Goal: Transaction & Acquisition: Obtain resource

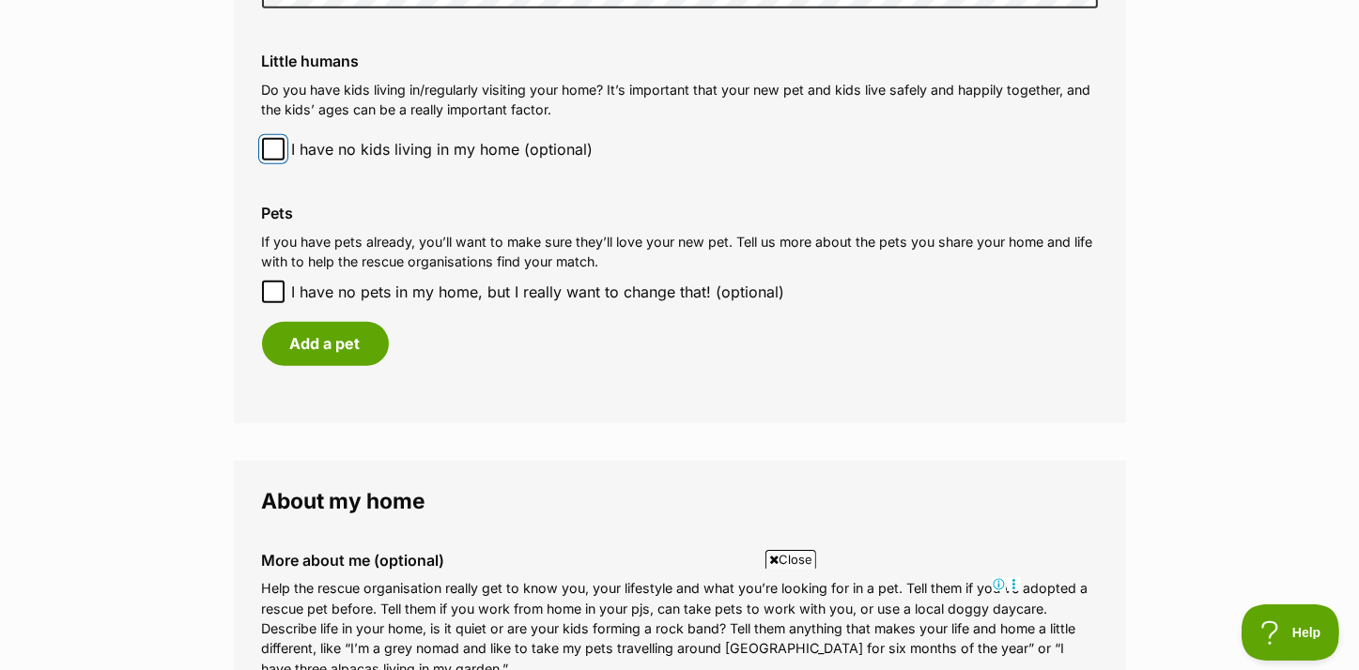
scroll to position [1690, 0]
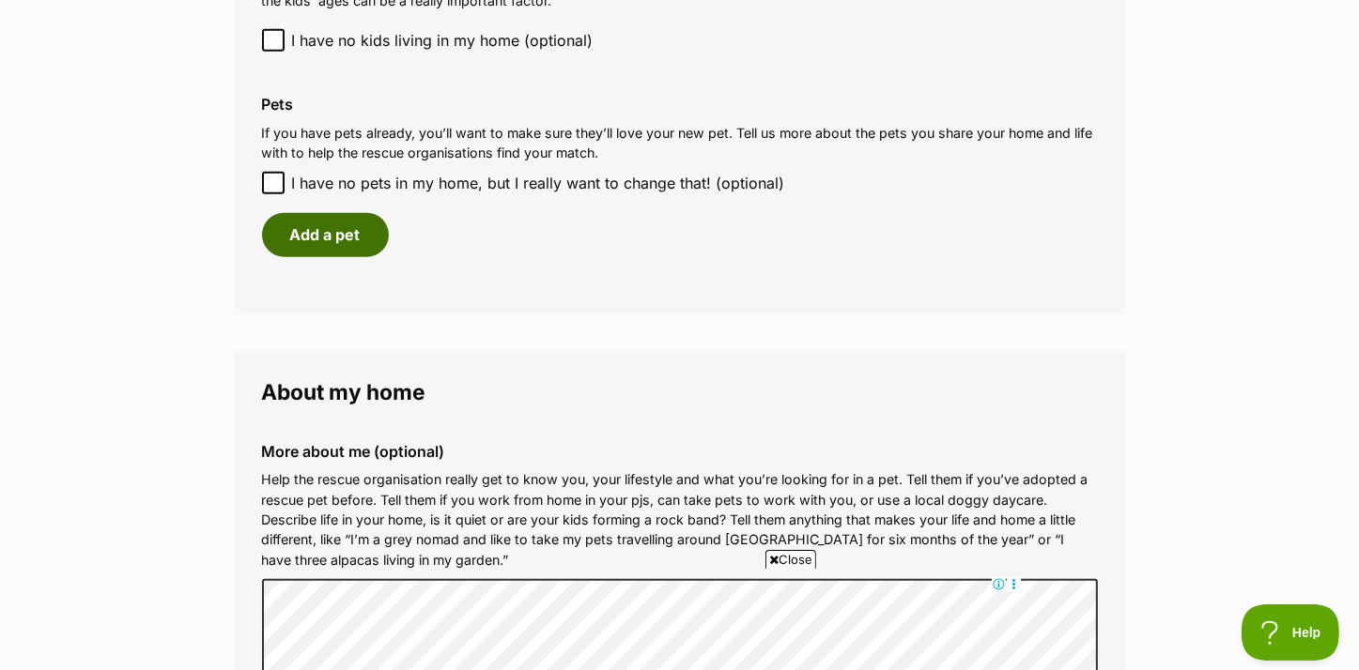
click at [319, 236] on button "Add a pet" at bounding box center [325, 234] width 127 height 43
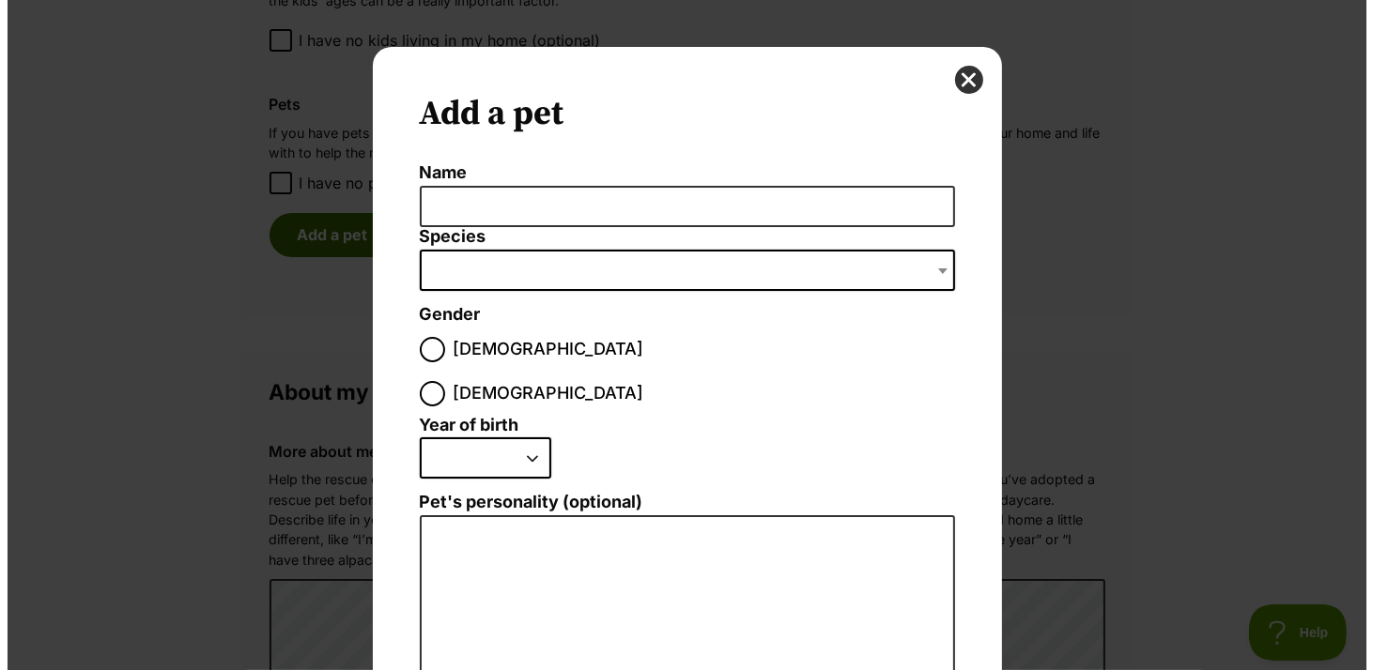
scroll to position [0, 0]
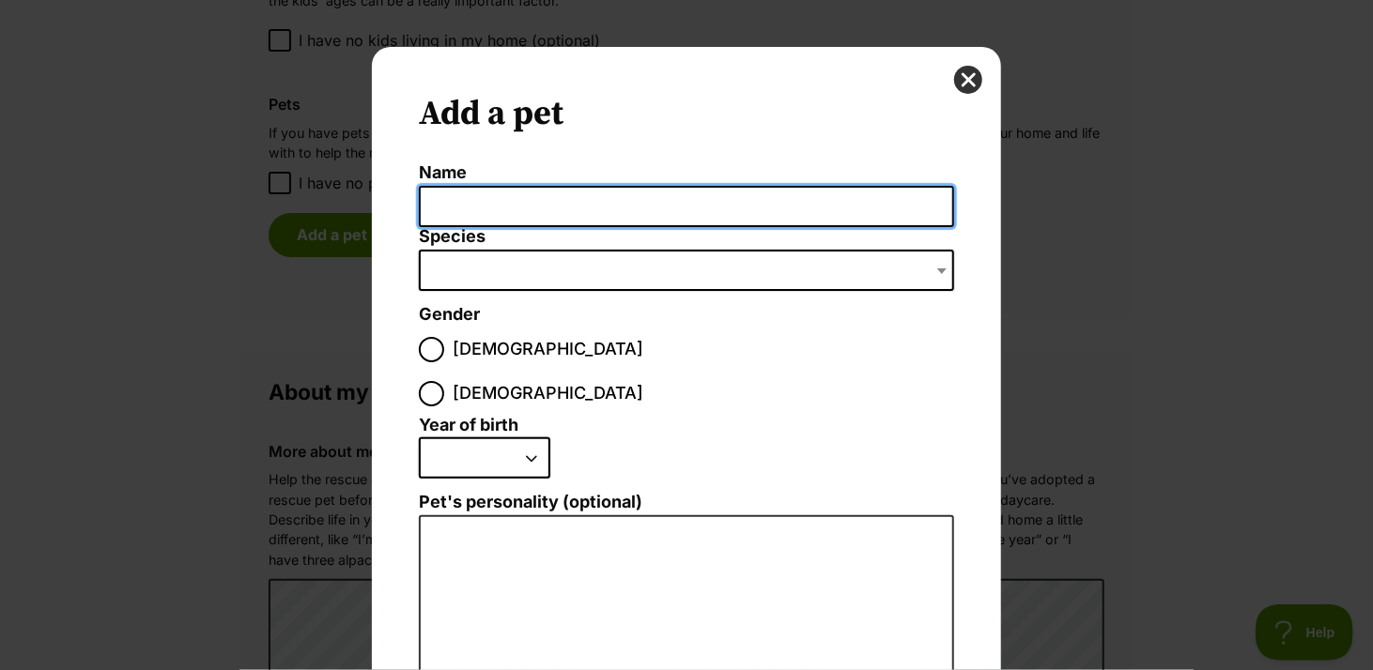
click at [434, 201] on input "Name" at bounding box center [686, 207] width 535 height 42
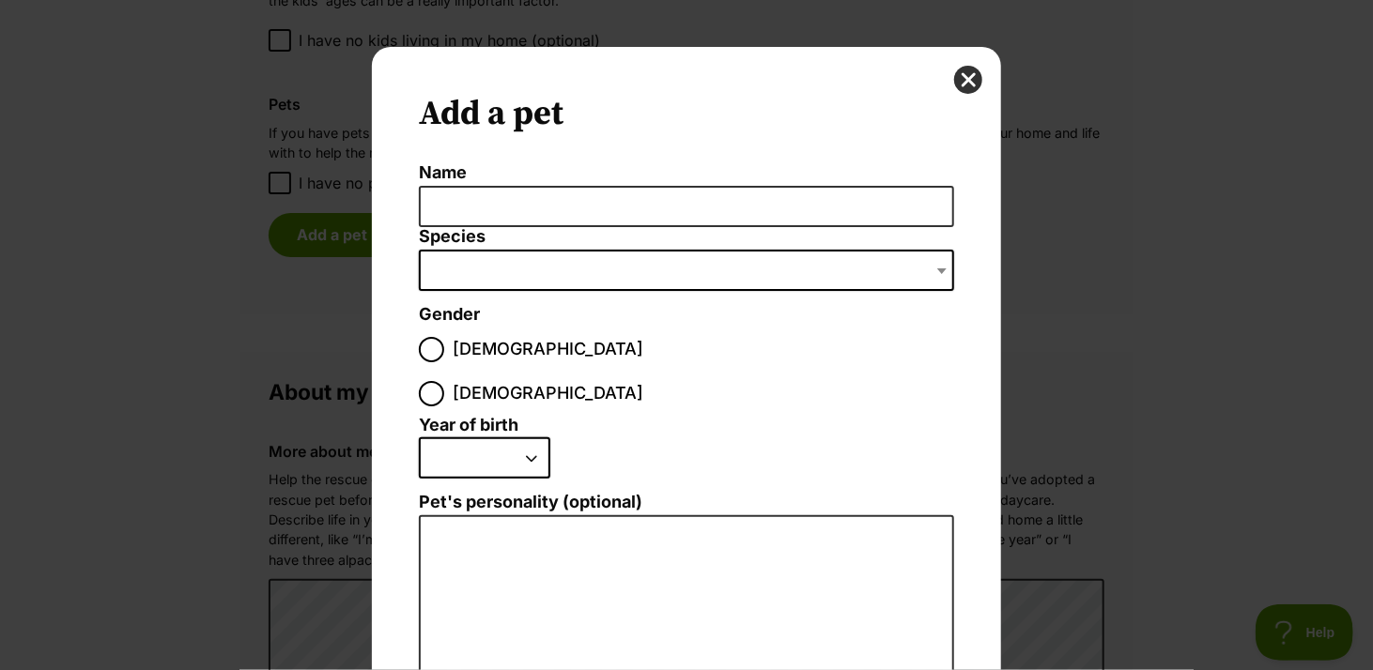
click at [451, 259] on span "Dialog Window - Close (Press escape to close)" at bounding box center [686, 270] width 535 height 41
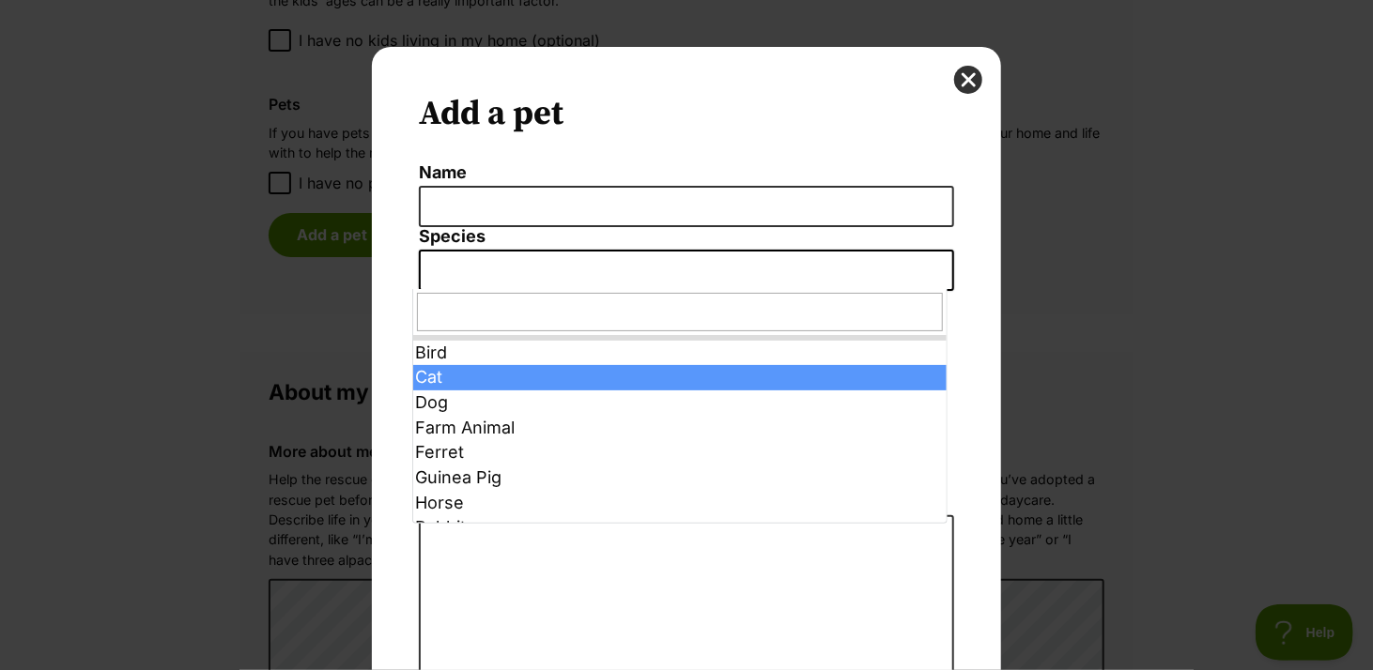
select select "2"
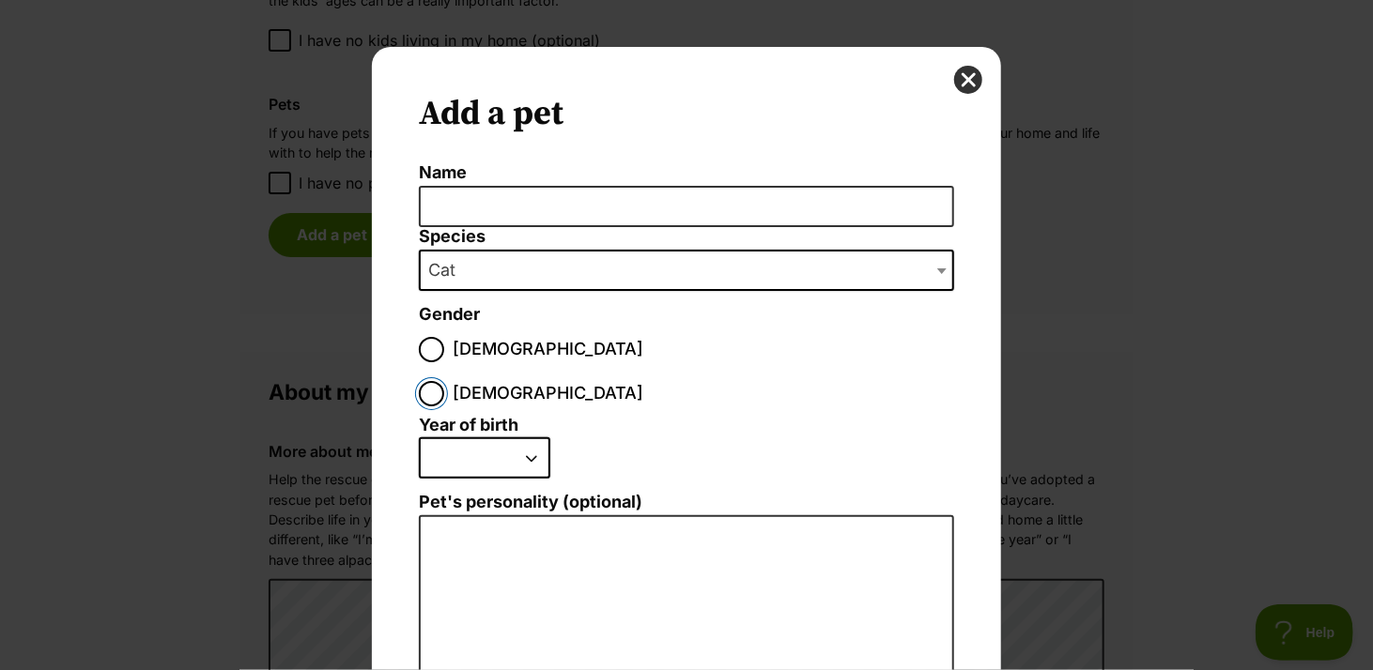
click at [444, 381] on input "Female" at bounding box center [431, 393] width 25 height 25
radio input "true"
click at [526, 438] on select "2025 2024 2023 2022 2021 2020 2019 2018 2017 2016 2015 2014 2013 2012 2011 2010…" at bounding box center [484, 458] width 131 height 41
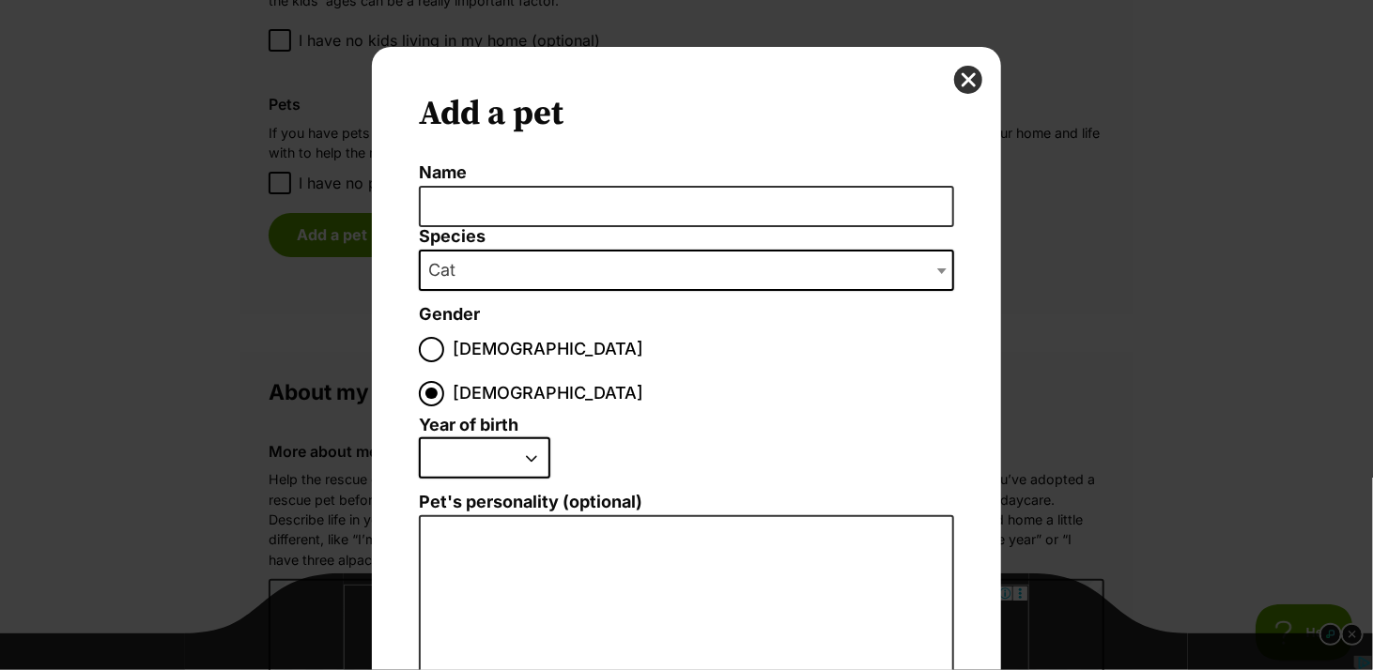
click at [419, 438] on select "2025 2024 2023 2022 2021 2020 2019 2018 2017 2016 2015 2014 2013 2012 2011 2010…" at bounding box center [484, 458] width 131 height 41
click at [526, 438] on select "2025 2024 2023 2022 2021 2020 2019 2018 2017 2016 2015 2014 2013 2012 2011 2010…" at bounding box center [484, 458] width 131 height 41
select select "2013"
click at [419, 438] on select "2025 2024 2023 2022 2021 2020 2019 2018 2017 2016 2015 2014 2013 2012 2011 2010…" at bounding box center [484, 458] width 131 height 41
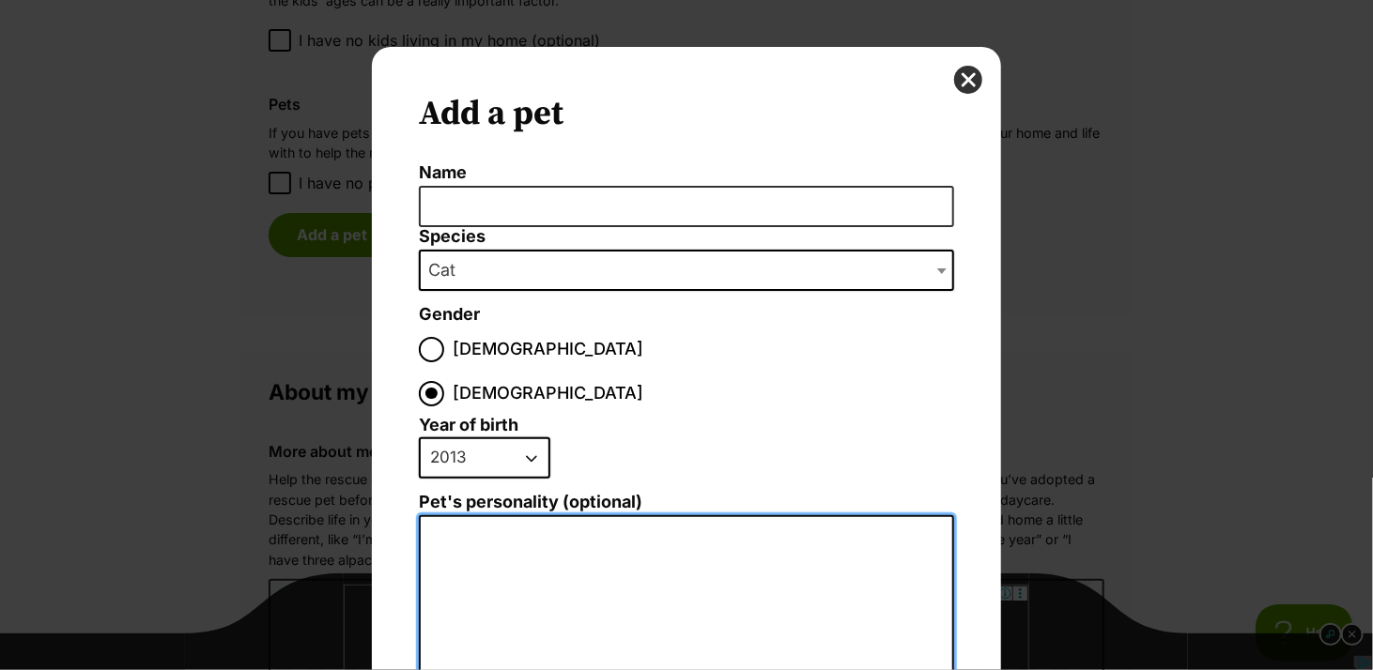
drag, startPoint x: 458, startPoint y: 504, endPoint x: 495, endPoint y: 550, distance: 58.8
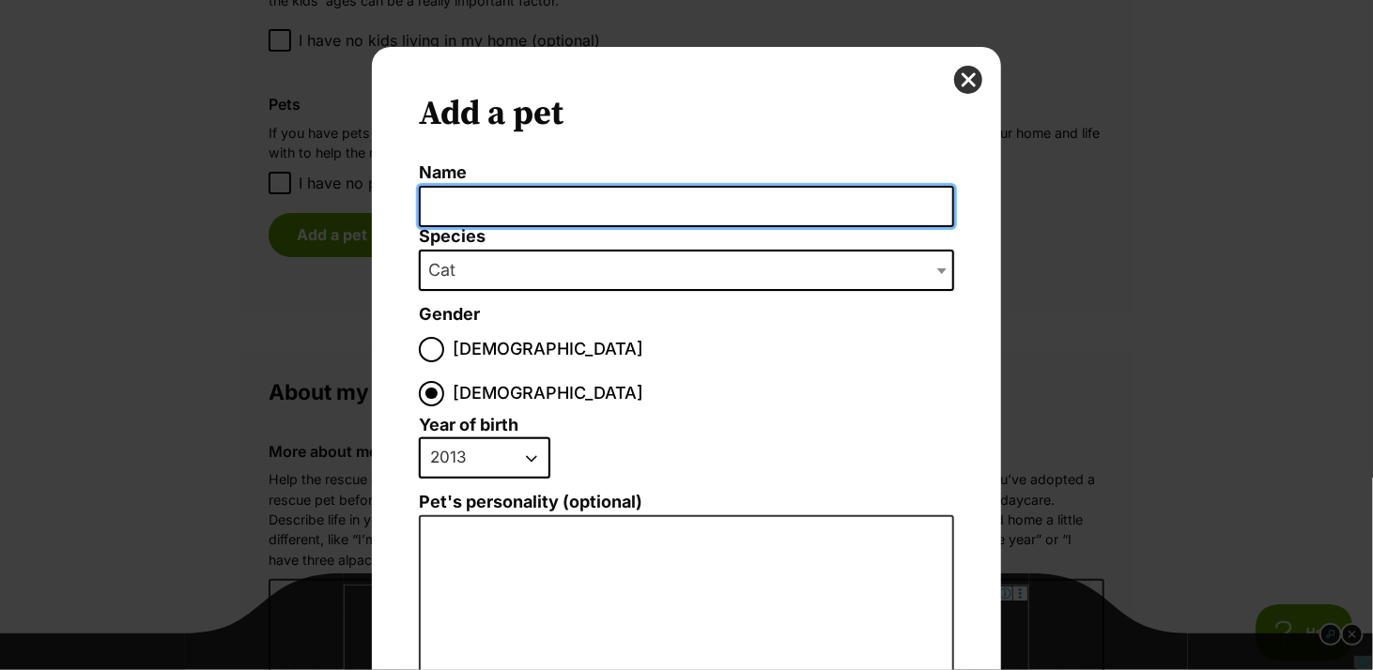
click at [434, 193] on input "Name" at bounding box center [686, 207] width 535 height 42
type input "Tiny"
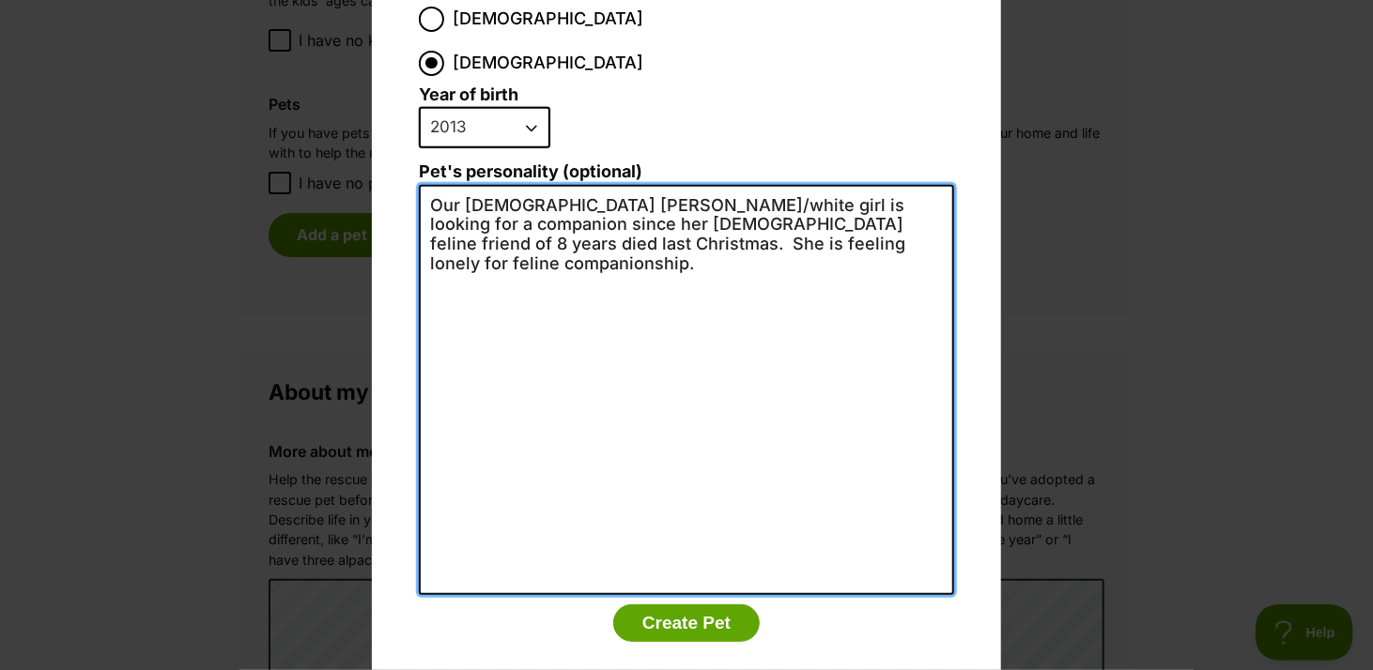
drag, startPoint x: 578, startPoint y: 200, endPoint x: 413, endPoint y: 202, distance: 165.2
click at [419, 202] on textarea "Our 12 year old ginger/white girl is looking for a companion since her male fel…" at bounding box center [686, 390] width 535 height 410
click at [655, 210] on textarea "Our 12 year old ginger/white girl is looking for a companion since her male fel…" at bounding box center [686, 390] width 535 height 410
drag, startPoint x: 733, startPoint y: 158, endPoint x: 702, endPoint y: 164, distance: 31.7
click at [702, 185] on textarea "Our 12 year old ginger/white girl is looking for a companion since her male fel…" at bounding box center [686, 390] width 535 height 410
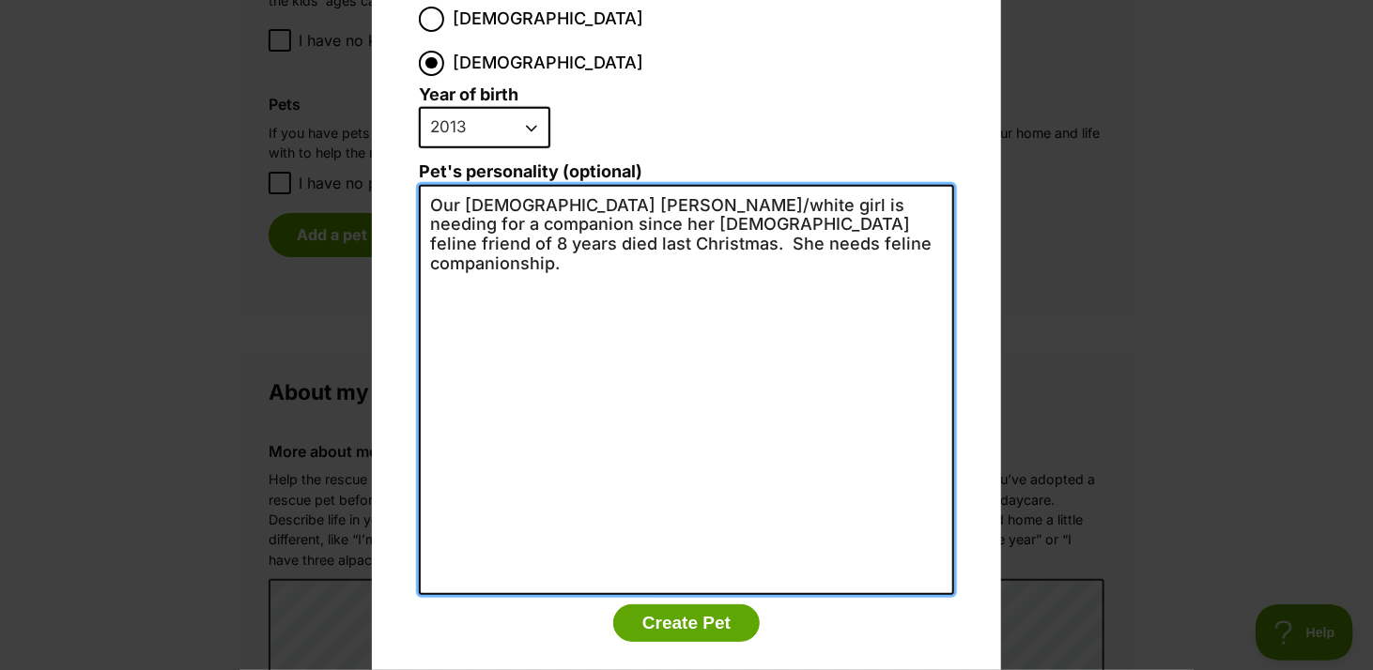
click at [794, 185] on textarea "Our 12 year old ginger/white girl is needing for a companion since her male fel…" at bounding box center [686, 390] width 535 height 410
drag, startPoint x: 663, startPoint y: 204, endPoint x: 423, endPoint y: 220, distance: 239.9
click at [423, 220] on textarea "Our 12 year old ginger/white girl is needing a companion since her male feline …" at bounding box center [686, 390] width 535 height 410
click at [472, 194] on textarea "Our 12 year old ginger/white girl is needing a companion since her male feline …" at bounding box center [686, 390] width 535 height 410
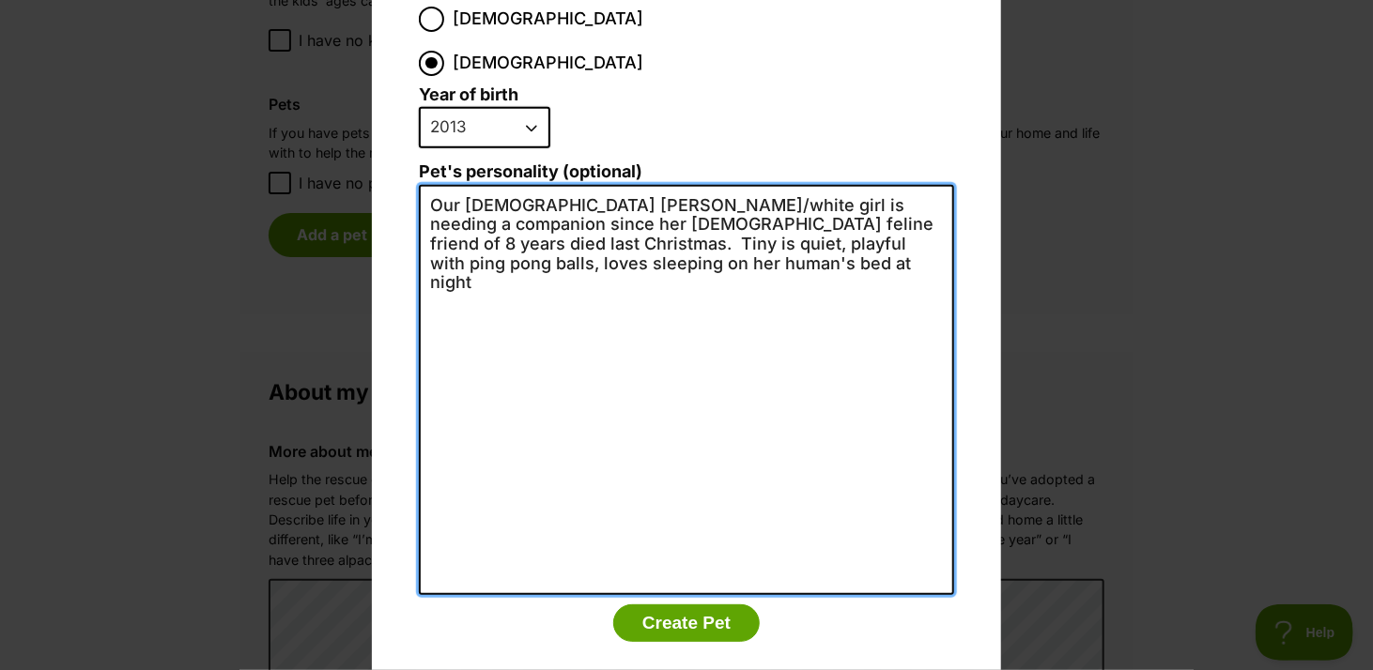
click at [484, 215] on textarea "Our 12 year old ginger/white girl is needing a companion since her male feline …" at bounding box center [686, 390] width 535 height 410
click at [486, 220] on textarea "Our 12 year old ginger/white girl is needing a companion since her male feline …" at bounding box center [686, 390] width 535 height 410
click at [597, 221] on textarea "Our 12 year old ginger/white girl is needing a companion since her male feline …" at bounding box center [686, 390] width 535 height 410
click at [475, 207] on textarea "Our 12 year old ginger/white girl is needing a companion since her male feline …" at bounding box center [686, 390] width 535 height 410
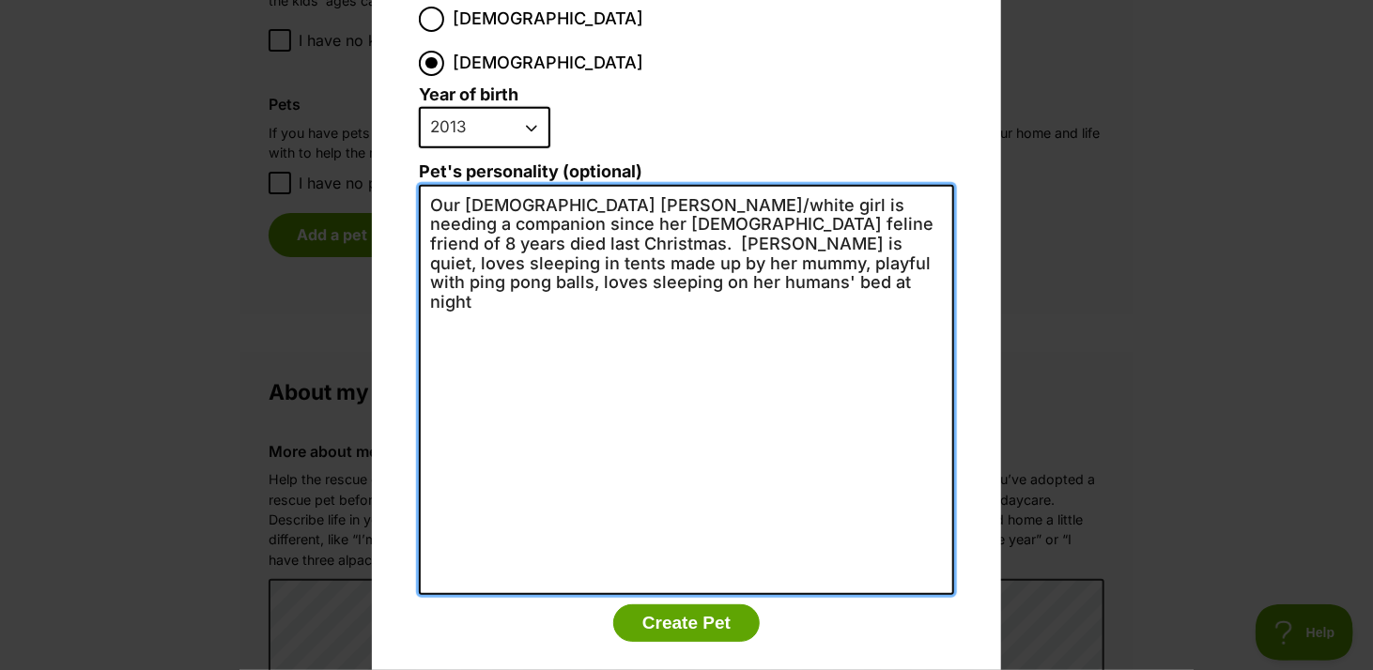
drag, startPoint x: 638, startPoint y: 217, endPoint x: 596, endPoint y: 219, distance: 42.3
click at [596, 219] on textarea "Our 12 year old ginger/white girl is needing a companion since her male feline …" at bounding box center [686, 390] width 535 height 410
click at [485, 238] on textarea "Our 12 year old ginger/white girl is needing a companion since her male feline …" at bounding box center [686, 390] width 535 height 410
click at [852, 185] on textarea "Our 12 year old ginger/white girl is needing a companion since her male feline …" at bounding box center [686, 390] width 535 height 410
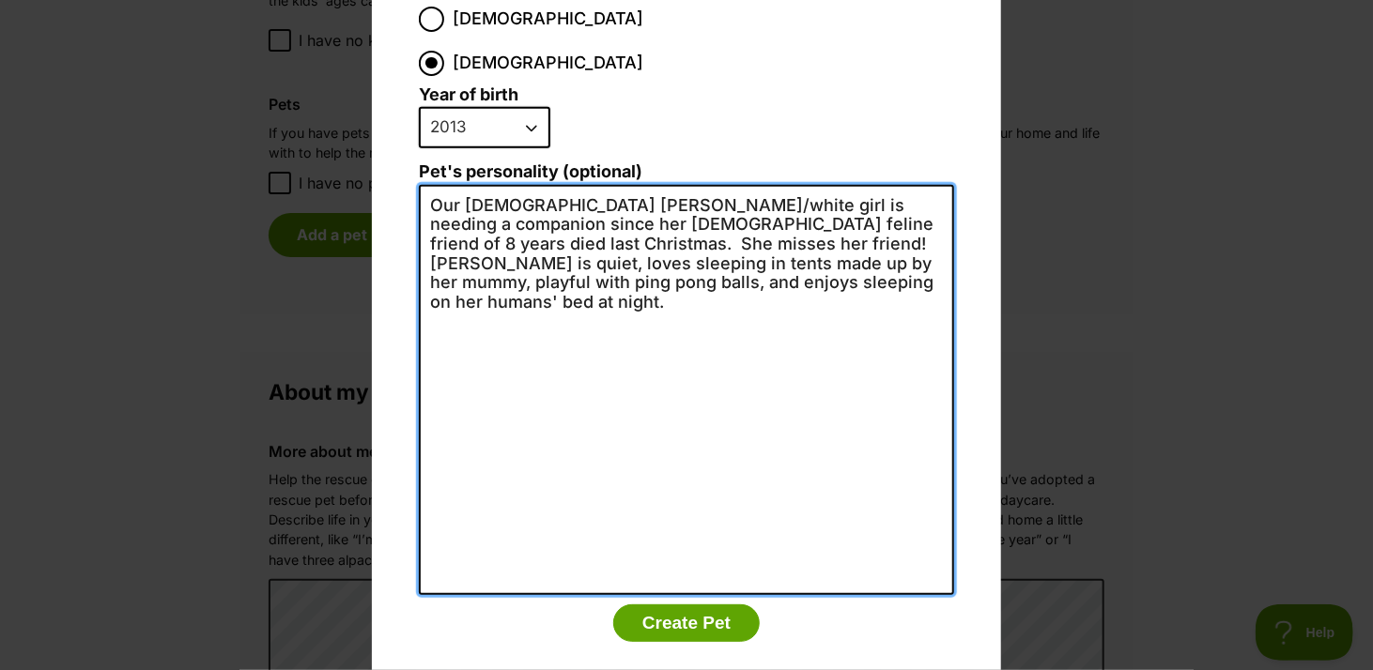
click at [483, 216] on textarea "Our 12 year old ginger/white girl is needing a companion since her male feline …" at bounding box center [686, 390] width 535 height 410
click at [727, 215] on textarea "Our 12 year old ginger/white girl is needing a companion since her male feline …" at bounding box center [686, 390] width 535 height 410
click at [422, 239] on textarea "Our 12 year old ginger/white girl is needing a companion since her male feline …" at bounding box center [686, 390] width 535 height 410
click at [739, 263] on textarea "Our 12 year old ginger/white girl is needing a companion since her male feline …" at bounding box center [686, 390] width 535 height 410
click at [852, 185] on textarea "Our 12 year old ginger/white girl is needing a companion since her male feline …" at bounding box center [686, 390] width 535 height 410
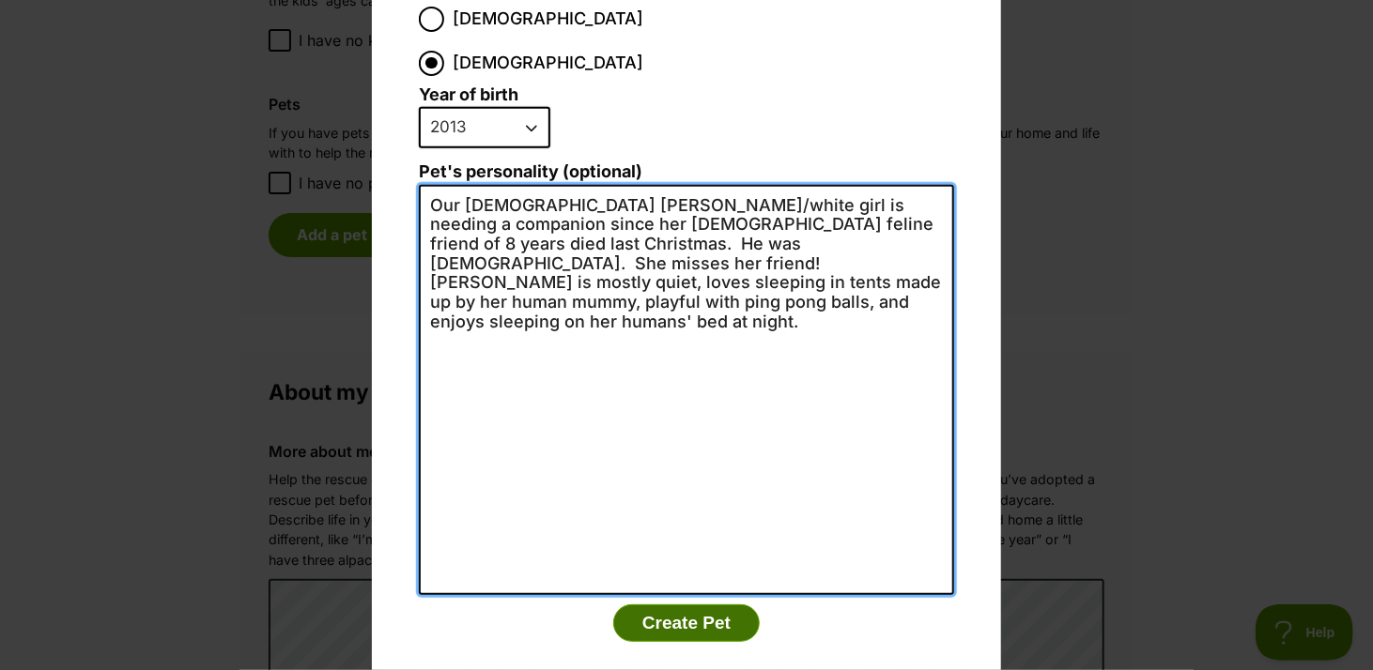
type textarea "Our 12 year old ginger/white girl is needing a companion since her male feline …"
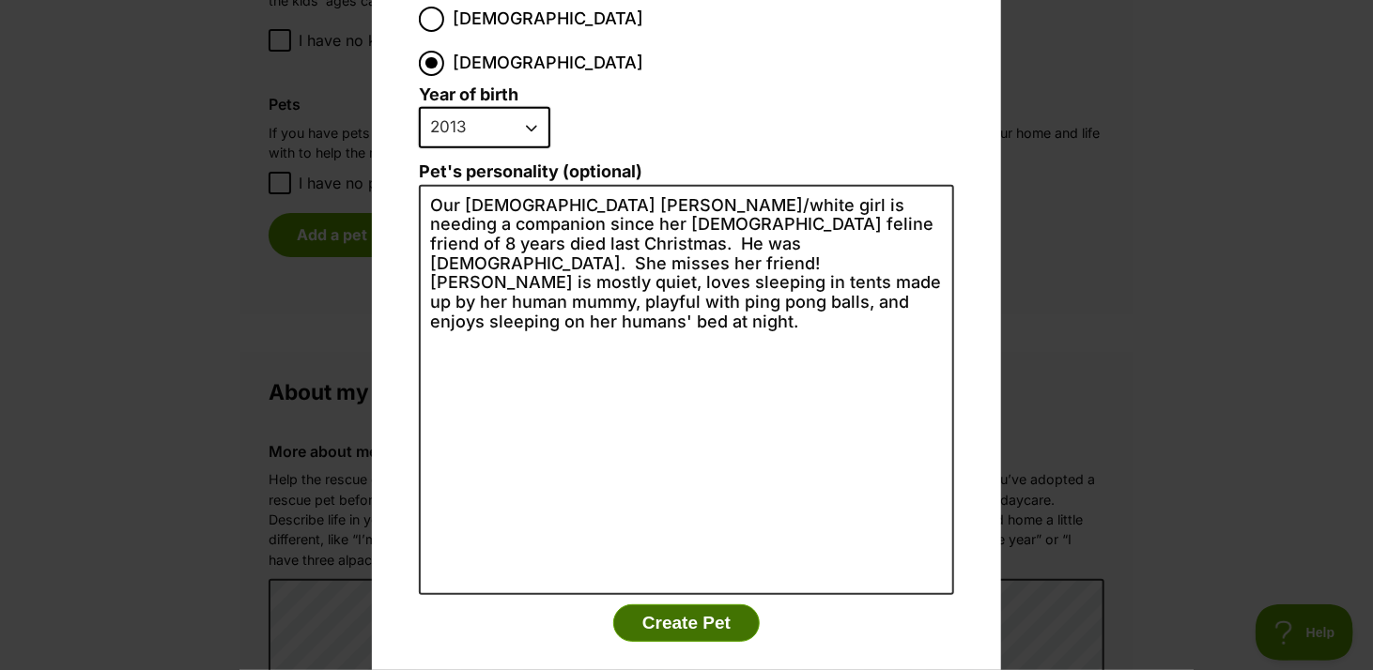
click at [682, 605] on button "Create Pet" at bounding box center [686, 624] width 146 height 38
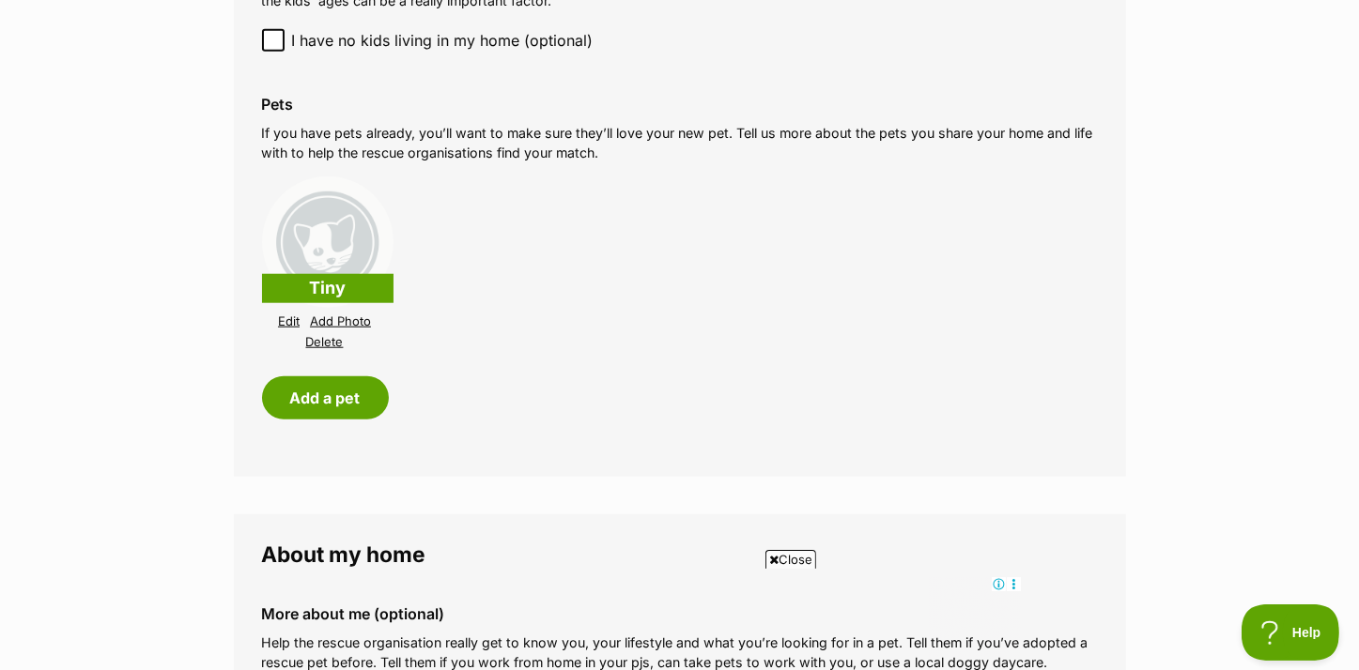
click at [341, 320] on link "Add Photo" at bounding box center [340, 322] width 61 height 14
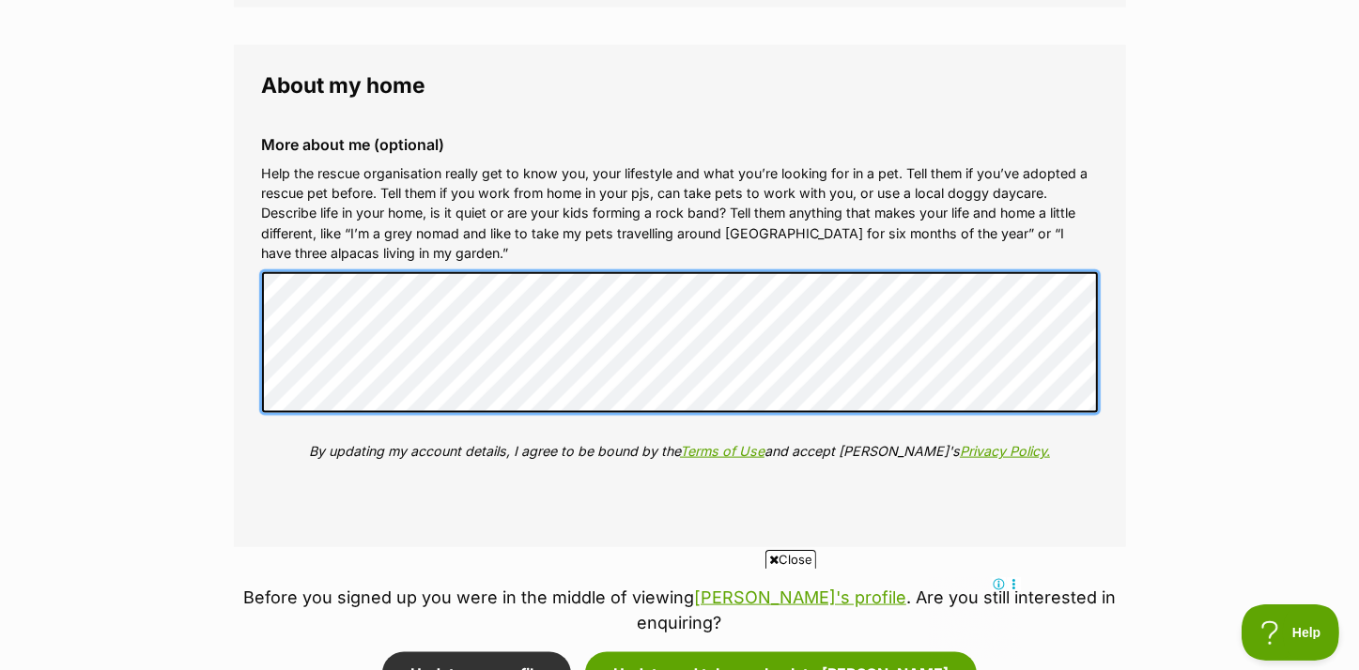
click at [241, 311] on fieldset "About my home More about me (optional) Help the rescue organisation really get …" at bounding box center [680, 296] width 892 height 502
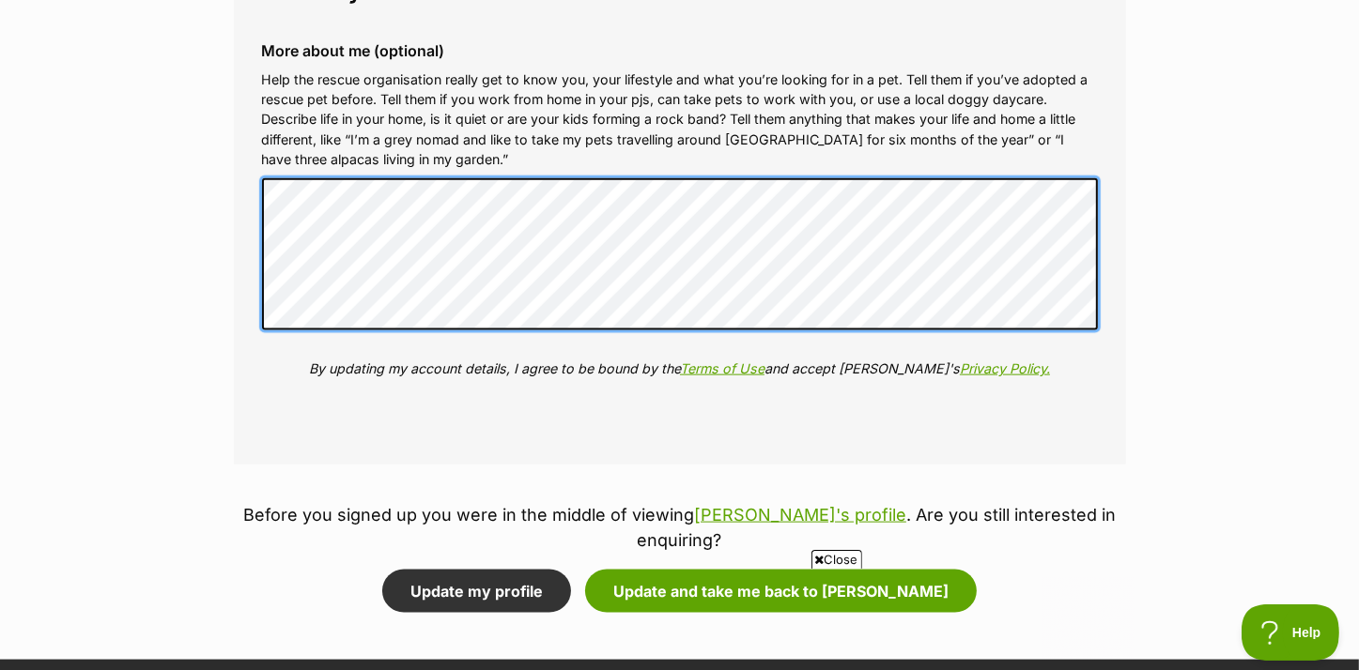
click at [269, 331] on div "More about me (optional) Help the rescue organisation really get to know you, y…" at bounding box center [680, 224] width 866 height 394
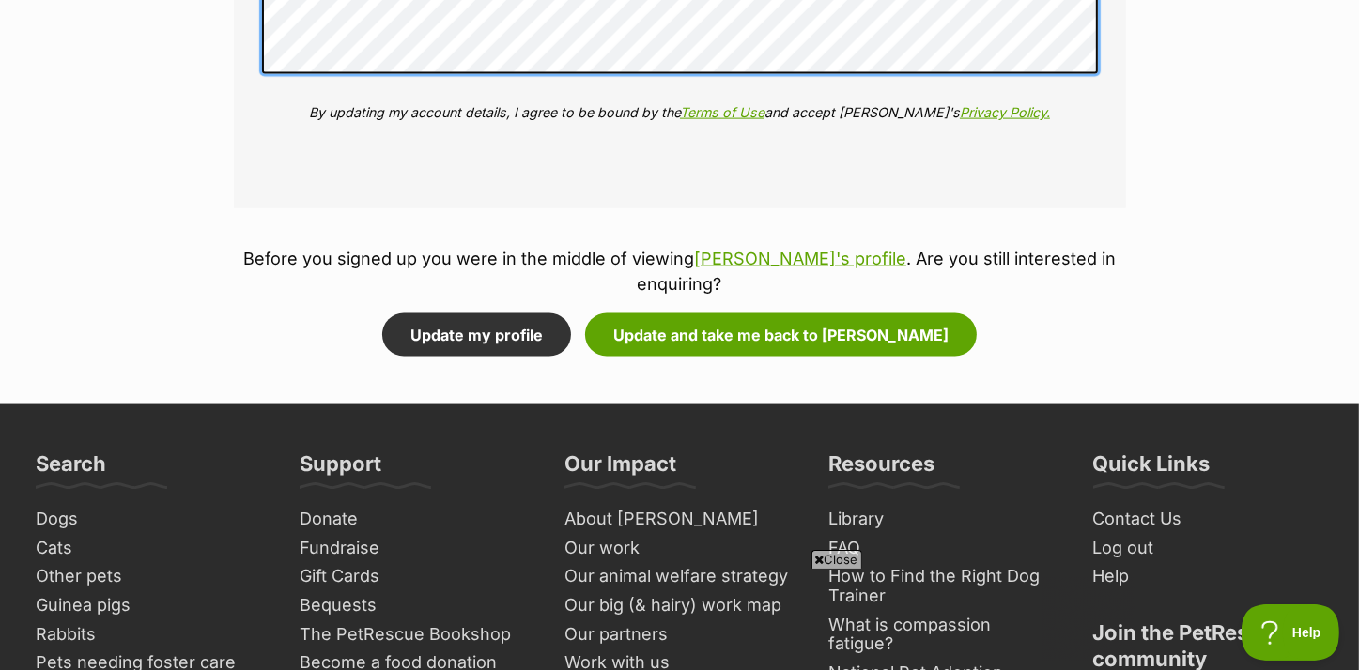
scroll to position [2535, 0]
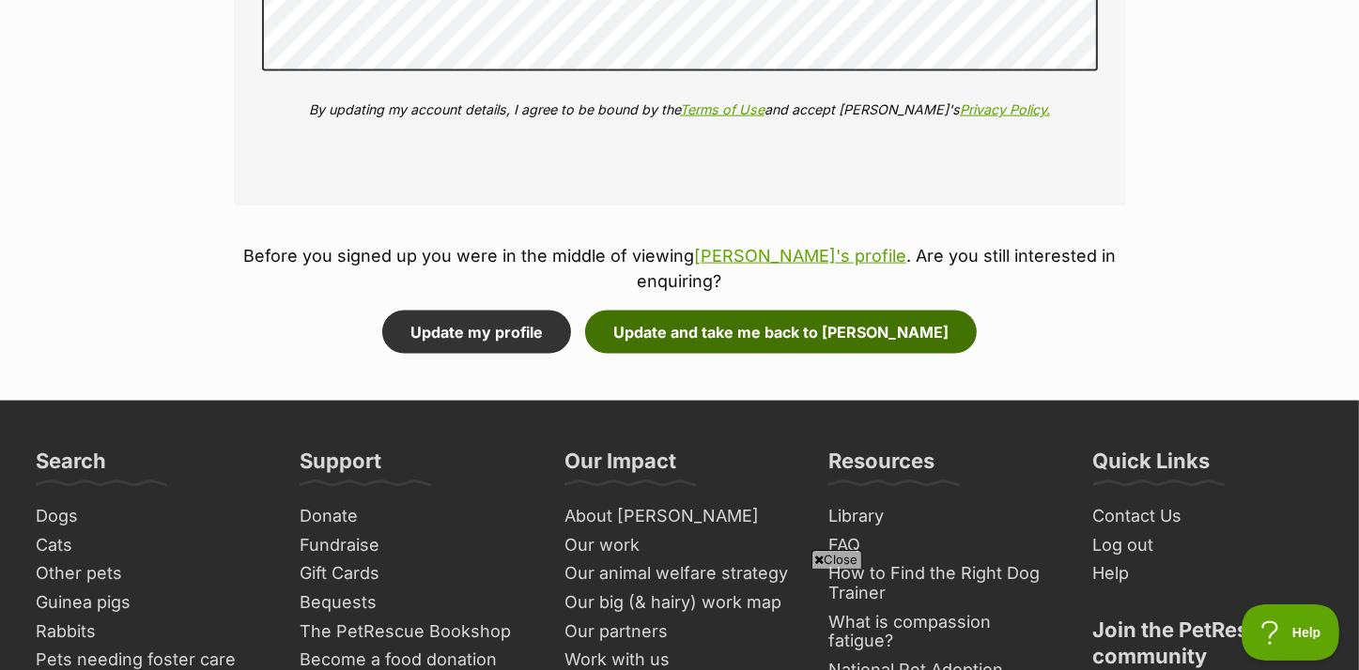
click at [775, 311] on button "Update and take me back to Sylvia" at bounding box center [781, 332] width 392 height 43
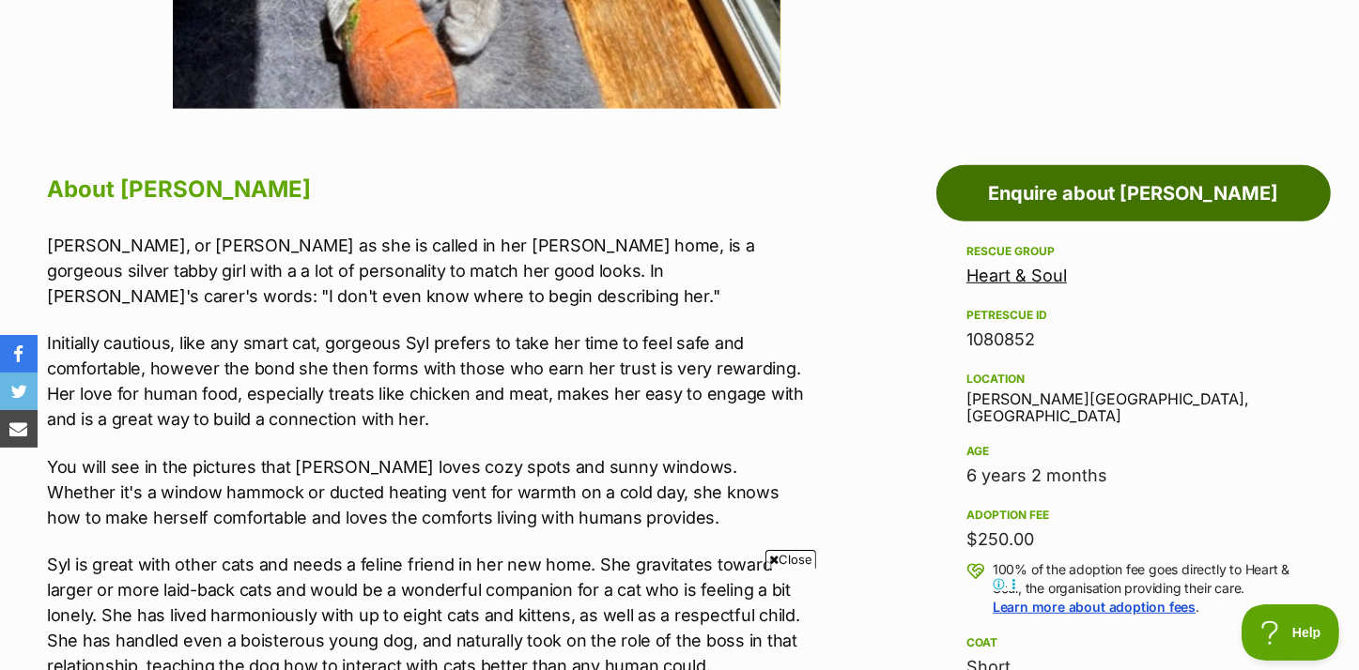
scroll to position [939, 0]
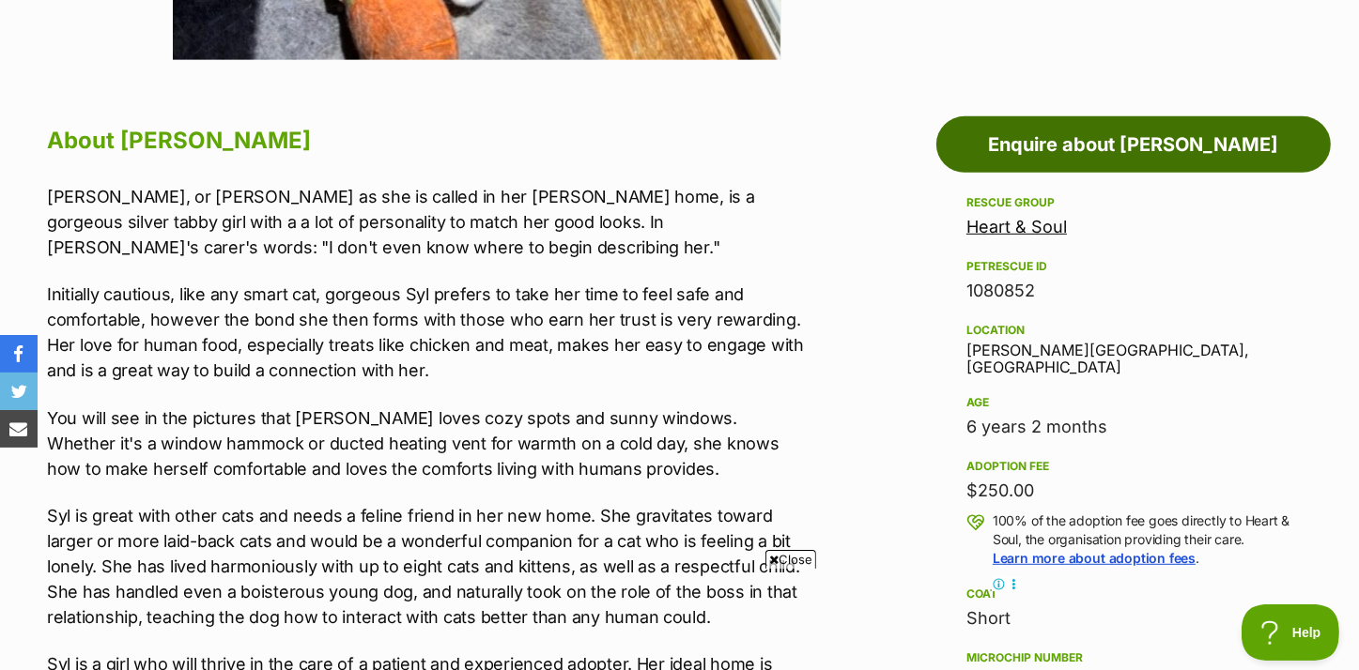
click at [1119, 149] on link "Enquire about [PERSON_NAME]" at bounding box center [1133, 144] width 394 height 56
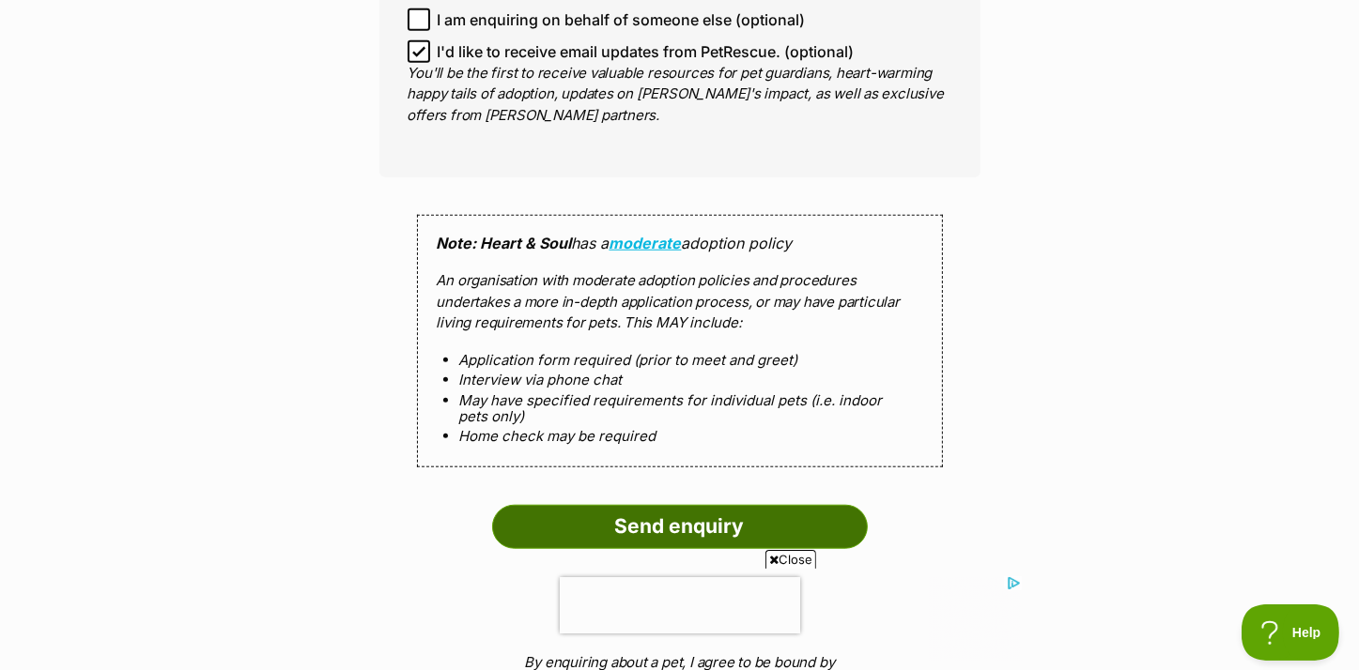
click at [666, 505] on input "Send enquiry" at bounding box center [680, 526] width 376 height 43
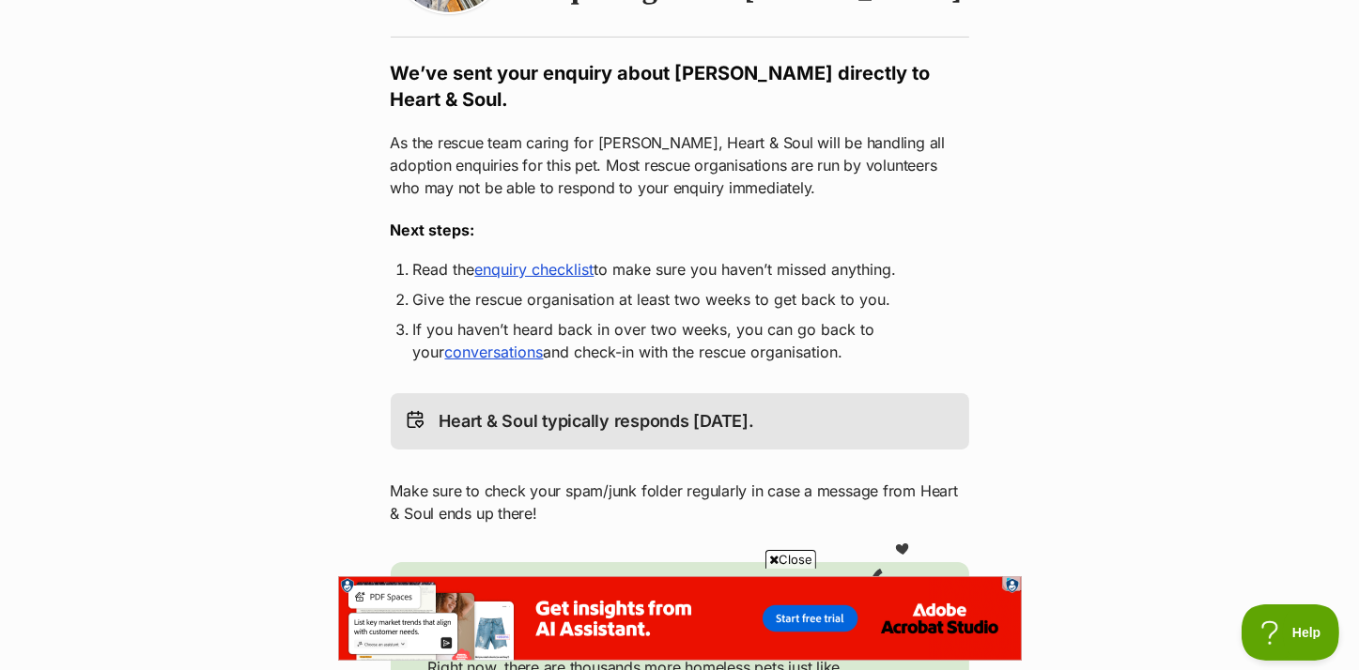
click at [507, 260] on link "enquiry checklist" at bounding box center [534, 269] width 119 height 19
